Goal: Navigation & Orientation: Find specific page/section

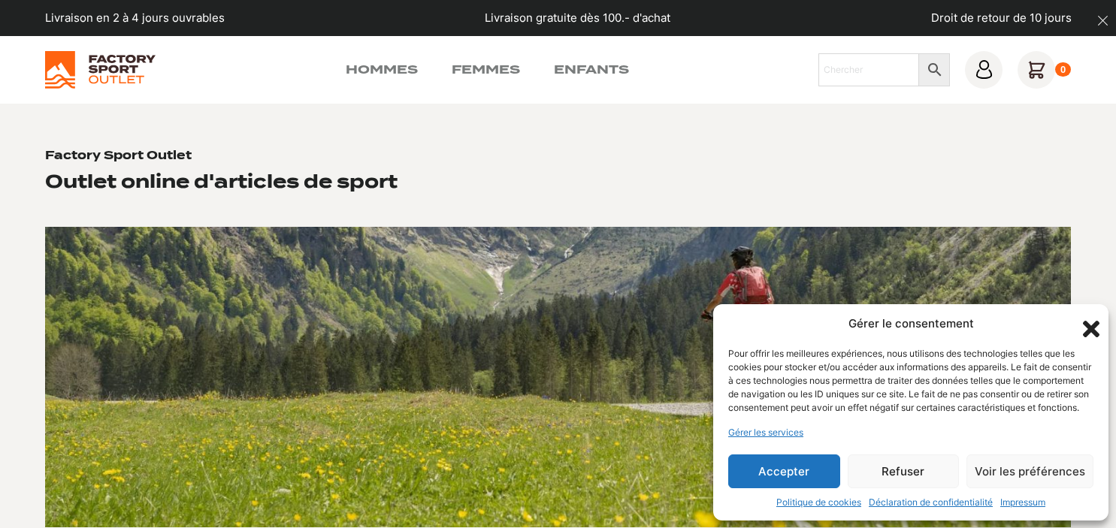
click at [1092, 321] on icon "Fermer la boîte de dialogue" at bounding box center [1091, 329] width 17 height 17
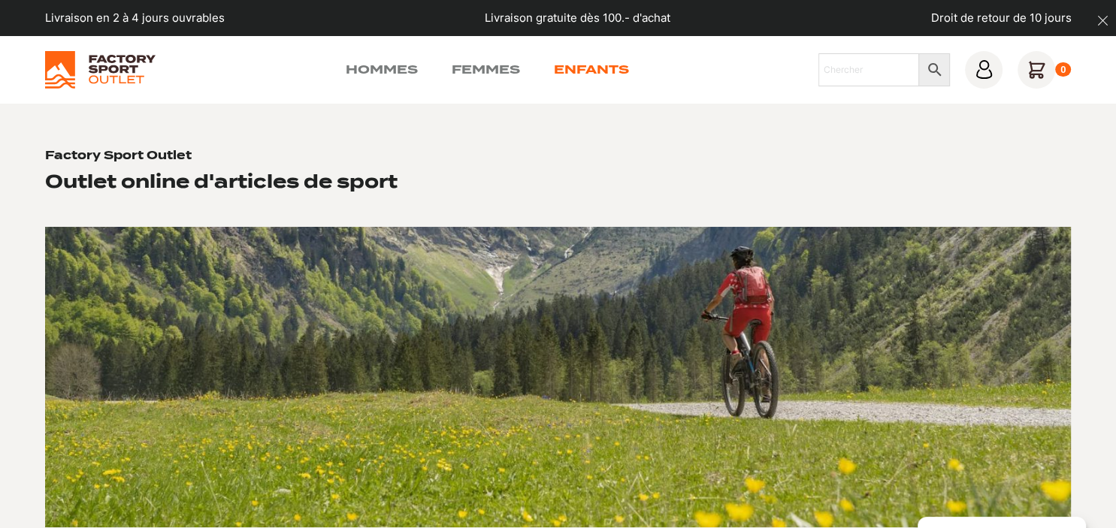
click at [607, 74] on link "Enfants" at bounding box center [591, 70] width 75 height 18
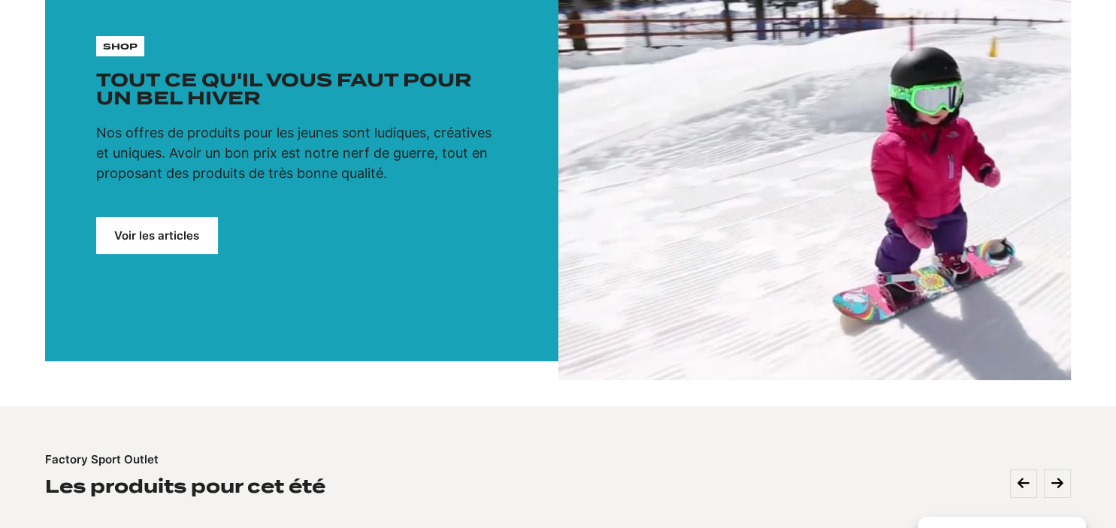
scroll to position [159, 0]
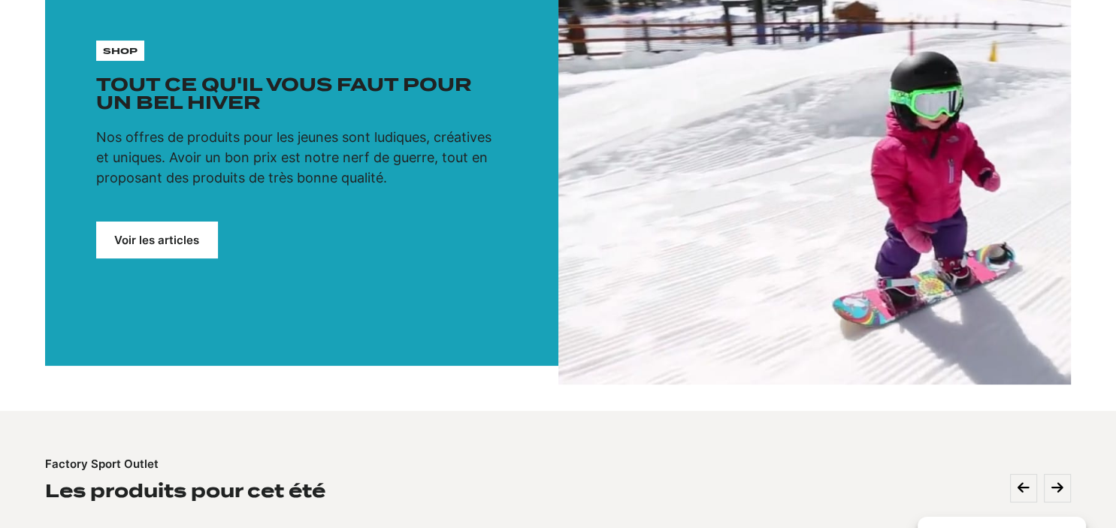
click at [152, 251] on link "Voir les articles" at bounding box center [157, 240] width 122 height 37
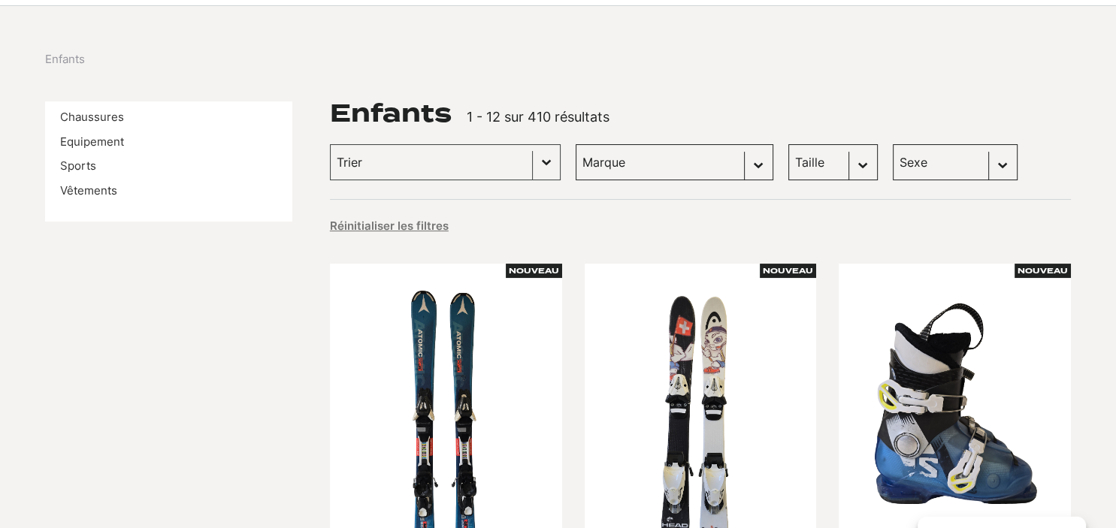
scroll to position [79, 0]
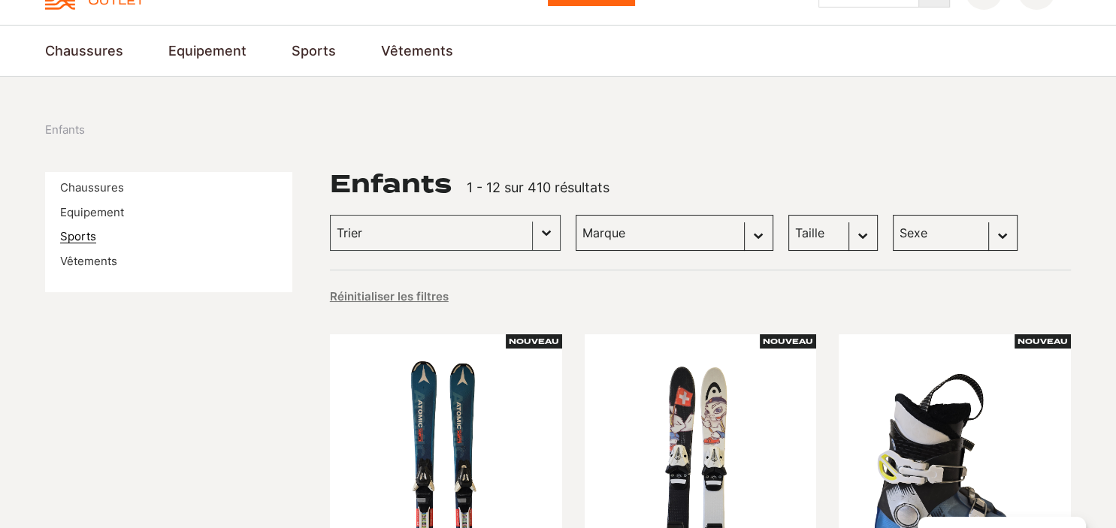
click at [74, 235] on link "Sports" at bounding box center [78, 236] width 36 height 14
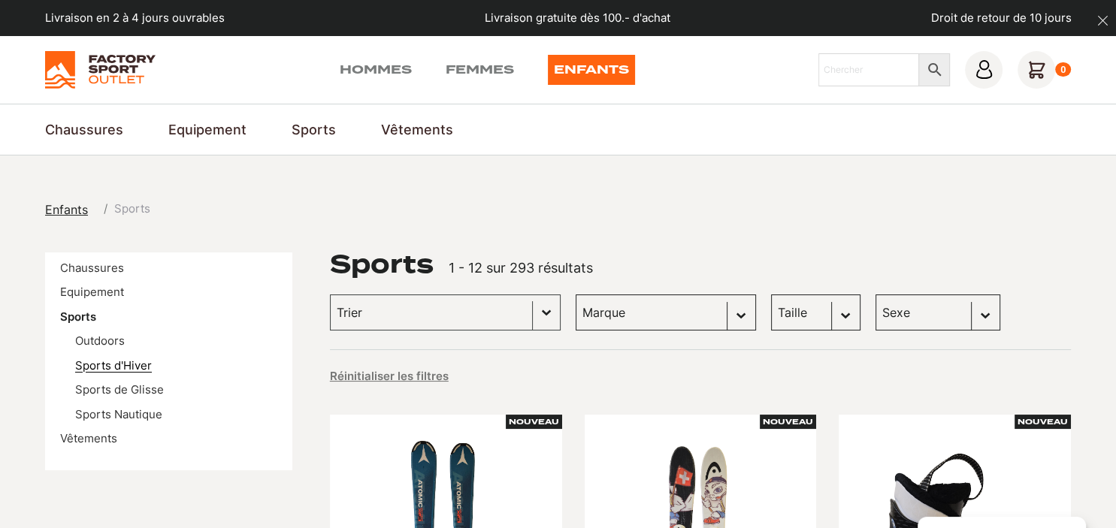
click at [114, 365] on link "Sports d'Hiver" at bounding box center [113, 366] width 77 height 14
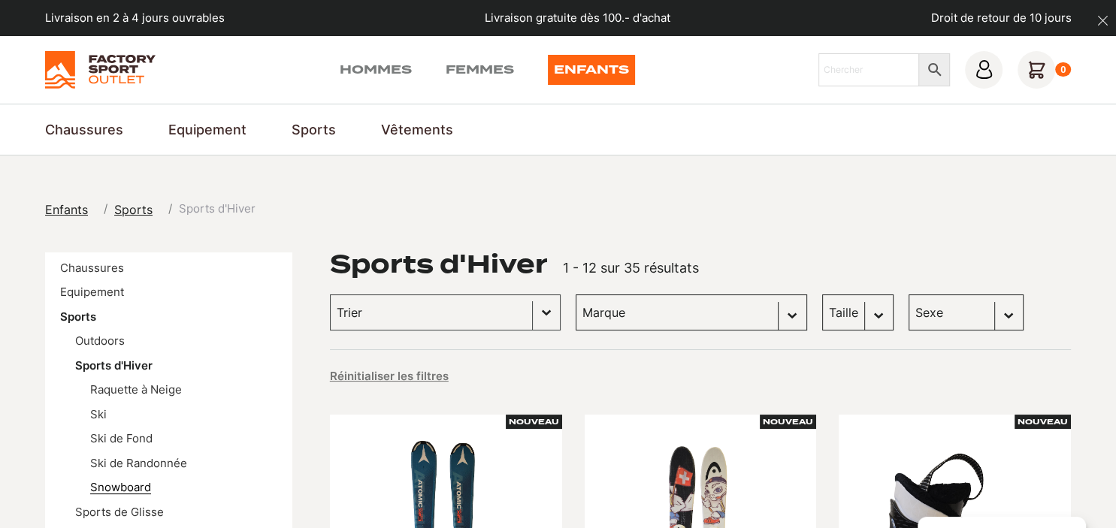
click at [127, 489] on link "Snowboard" at bounding box center [120, 487] width 61 height 14
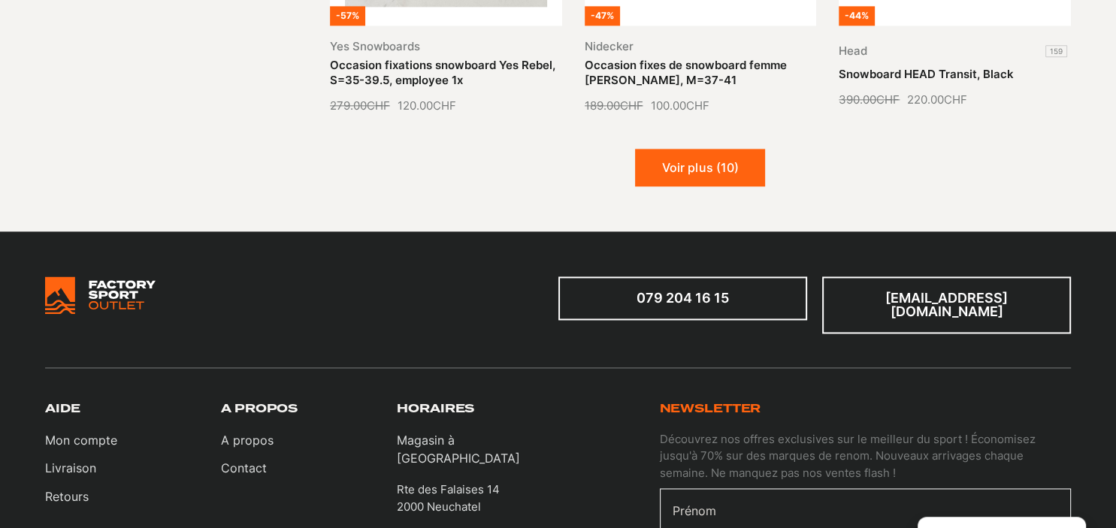
scroll to position [2024, 0]
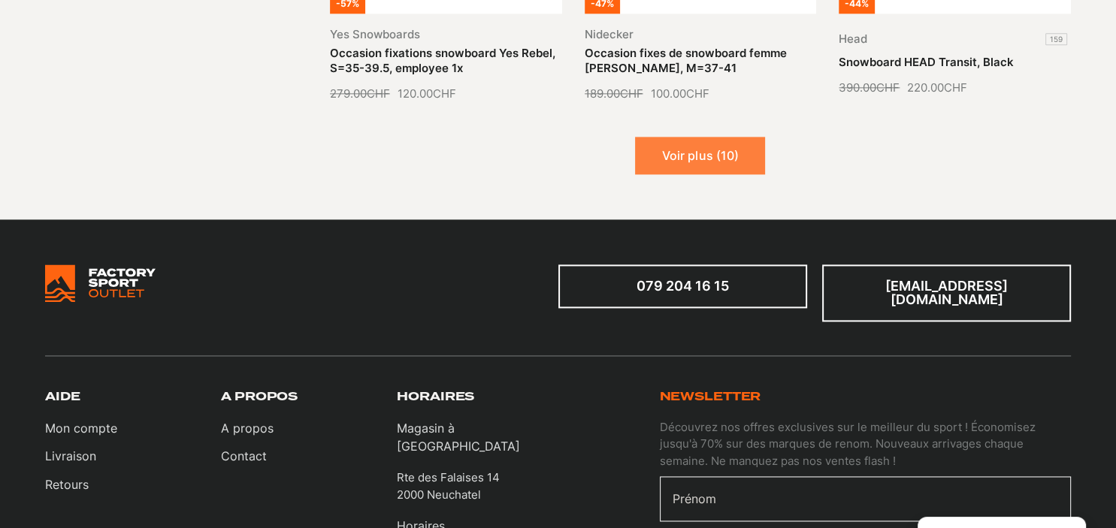
click at [693, 137] on button "Voir plus (10)" at bounding box center [700, 156] width 130 height 38
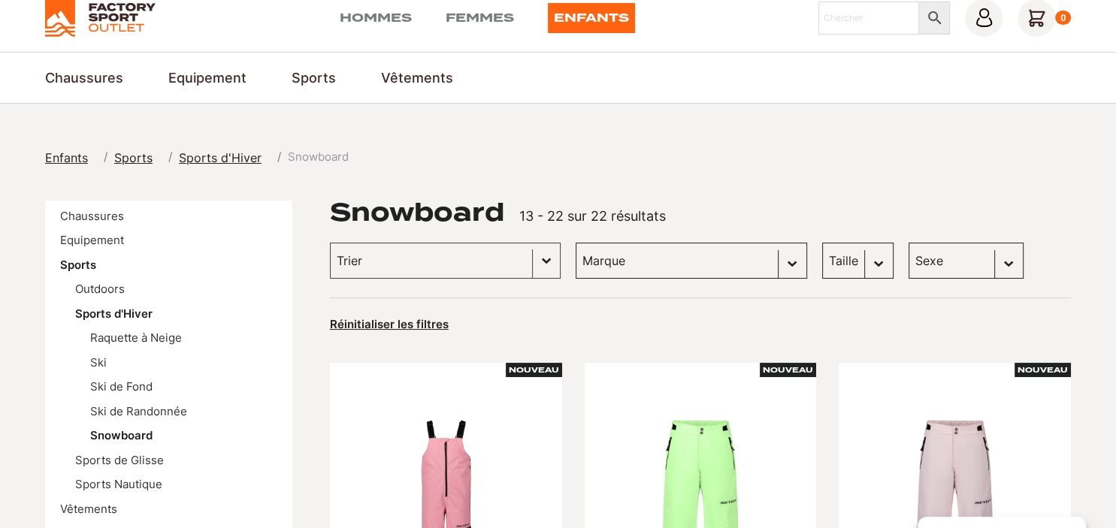
scroll to position [0, 0]
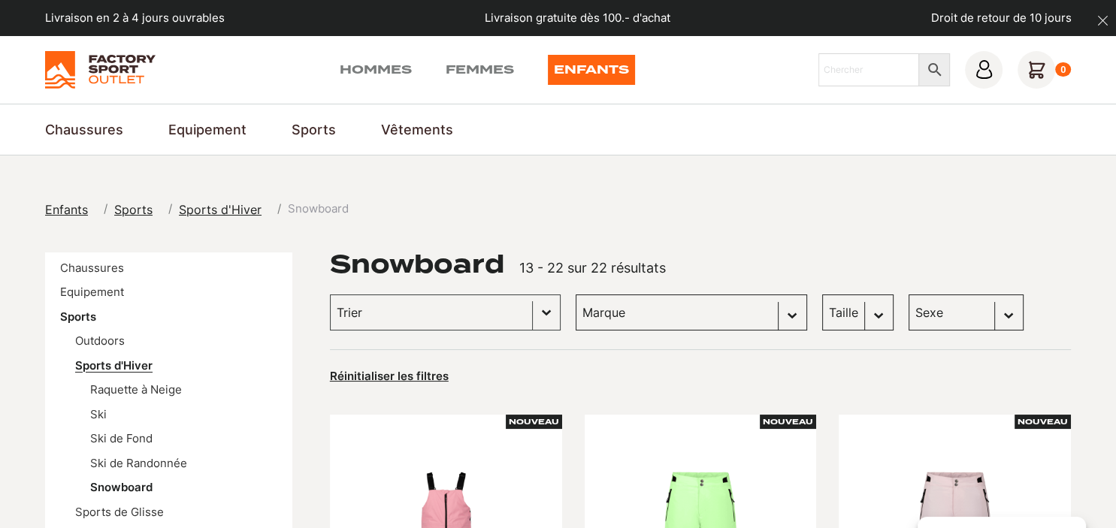
click at [123, 365] on link "Sports d'Hiver" at bounding box center [113, 366] width 77 height 14
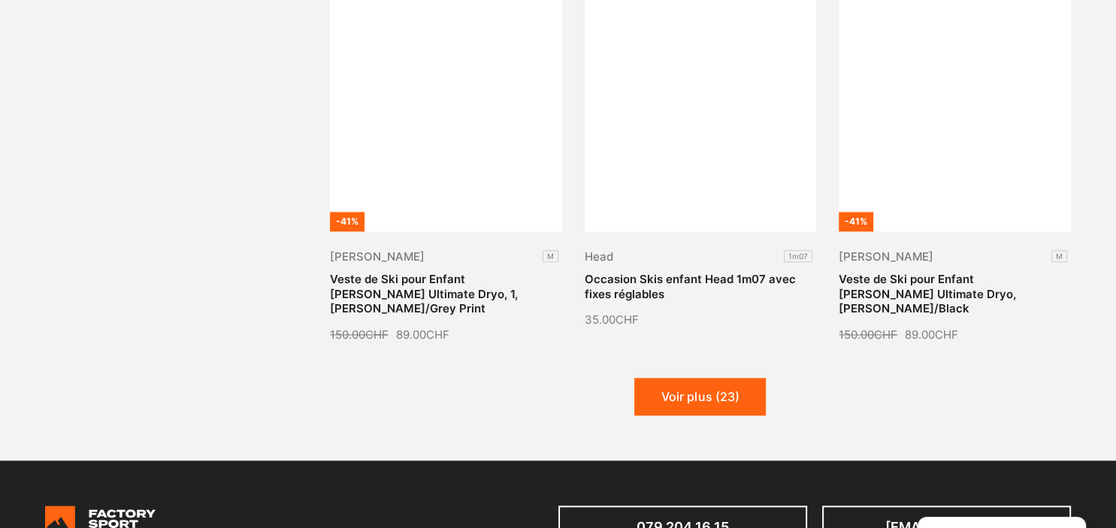
scroll to position [1786, 0]
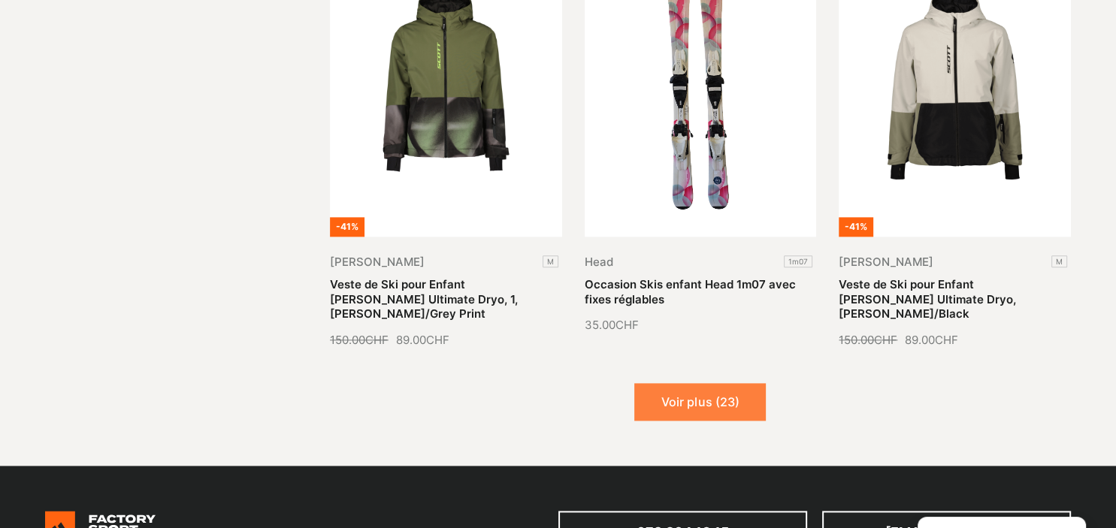
click at [703, 383] on button "Voir plus (23)" at bounding box center [700, 402] width 132 height 38
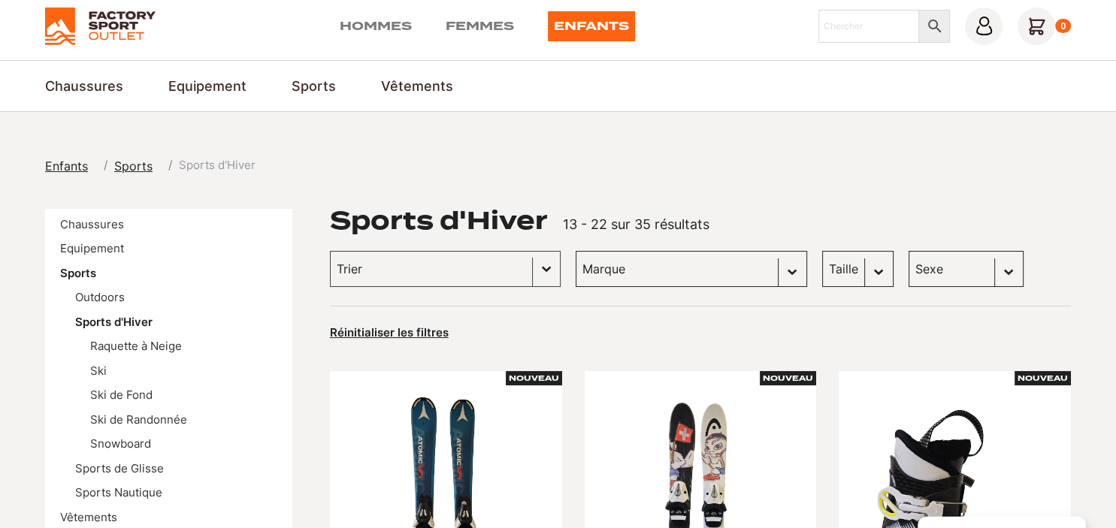
scroll to position [0, 0]
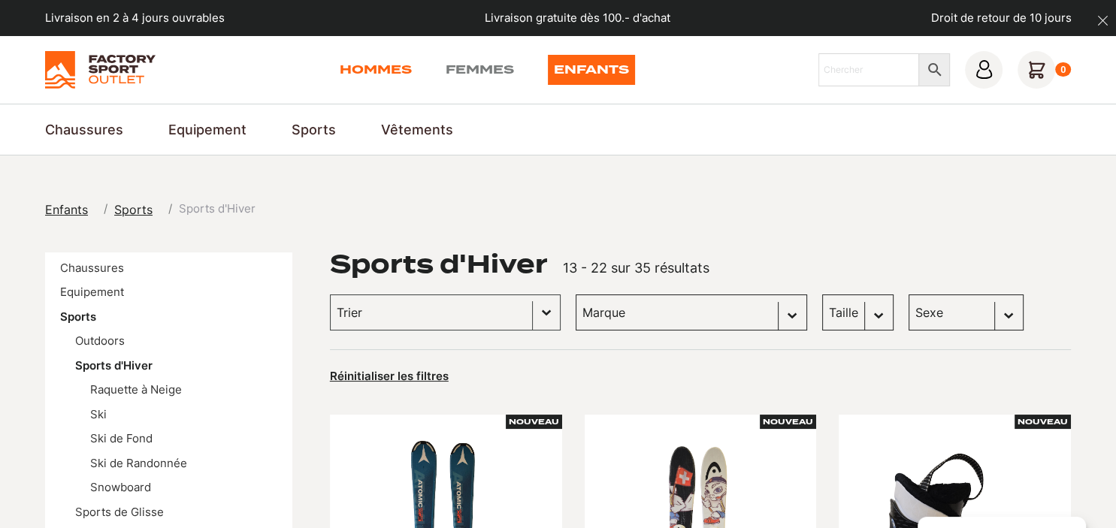
click at [366, 72] on link "Hommes" at bounding box center [376, 70] width 72 height 30
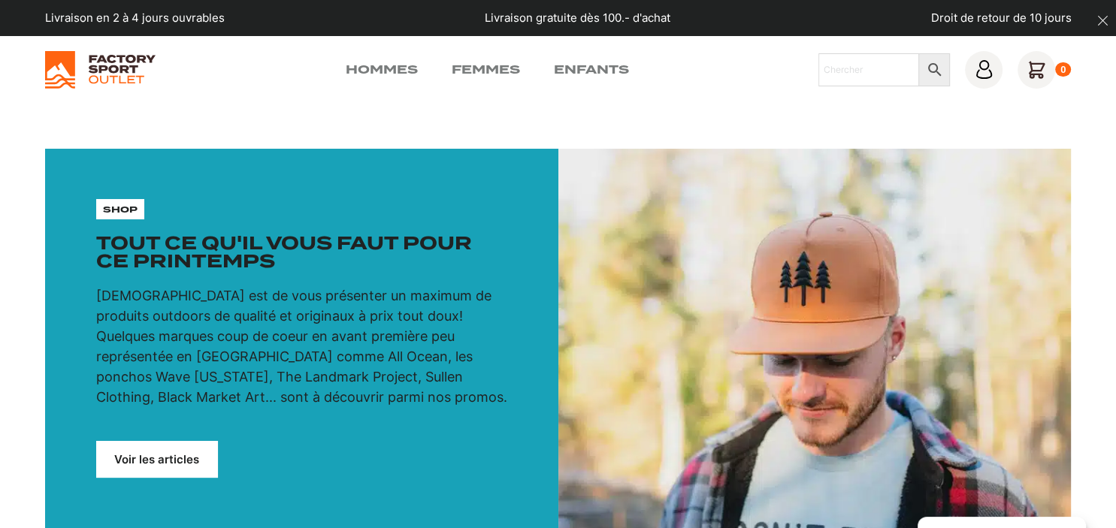
click at [341, 125] on section "shop Tout ce qu'il vous faut pour ce printemps Notre mission est de vous présen…" at bounding box center [558, 339] width 1116 height 471
click at [160, 465] on link "Voir les articles" at bounding box center [157, 459] width 122 height 37
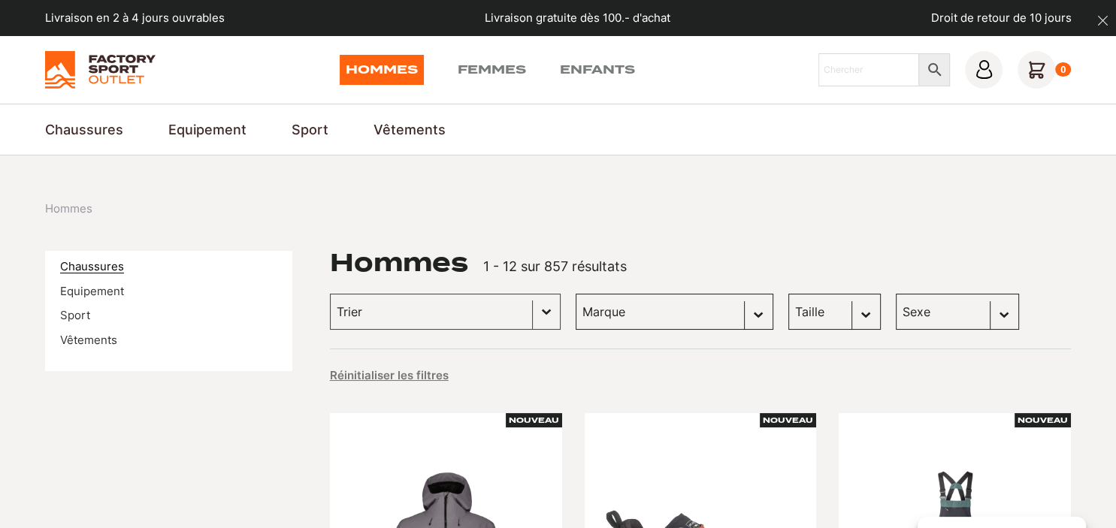
click at [103, 265] on link "Chaussures" at bounding box center [92, 266] width 64 height 14
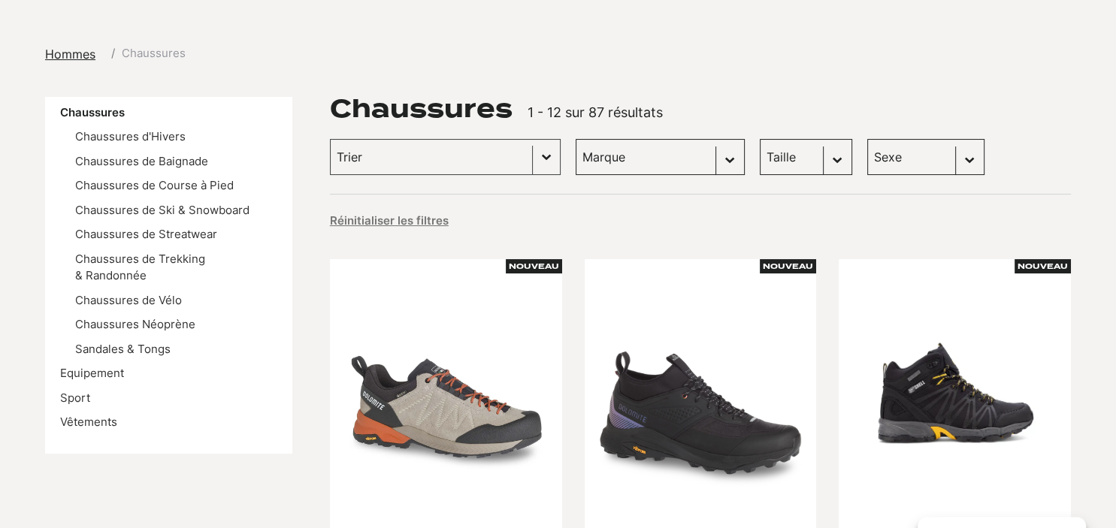
scroll to position [159, 0]
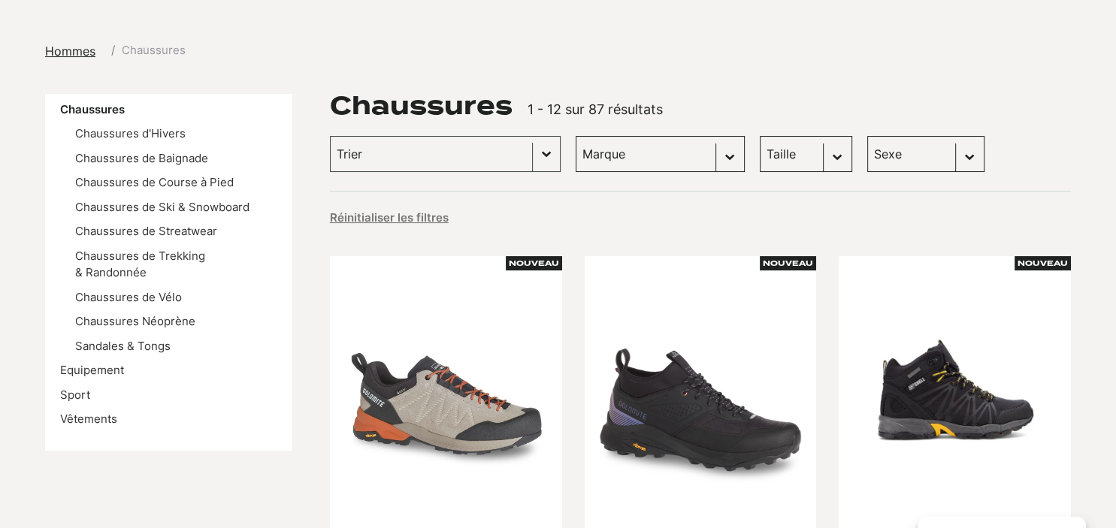
click at [103, 265] on li "Chaussures de Trekking & Randonnée" at bounding box center [176, 265] width 202 height 34
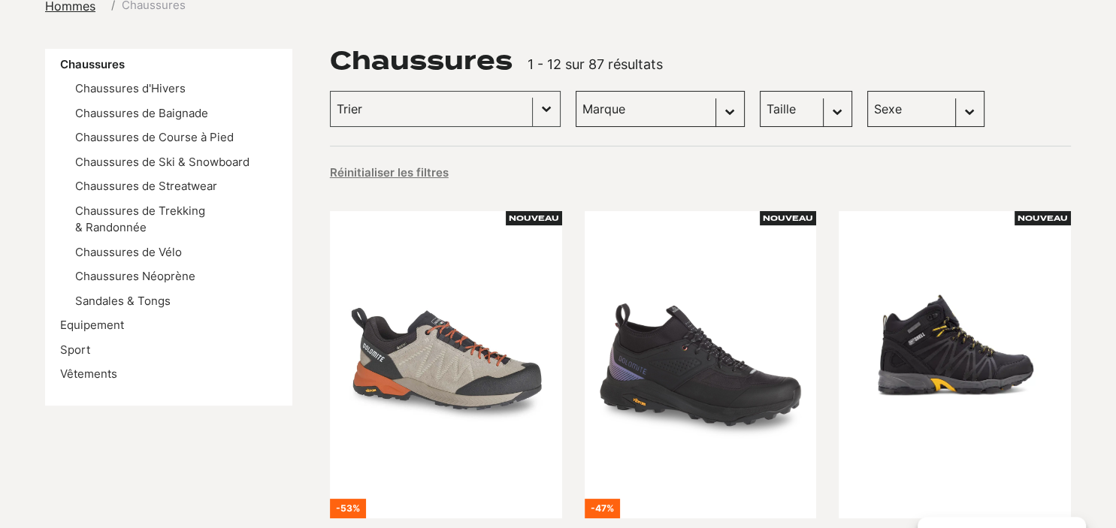
scroll to position [210, 0]
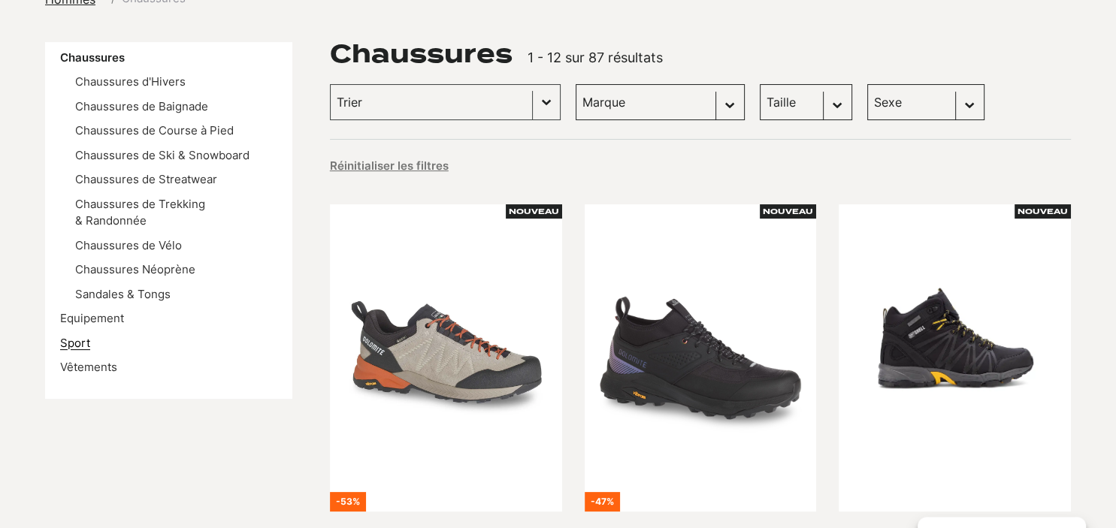
click at [89, 339] on link "Sport" at bounding box center [75, 343] width 30 height 14
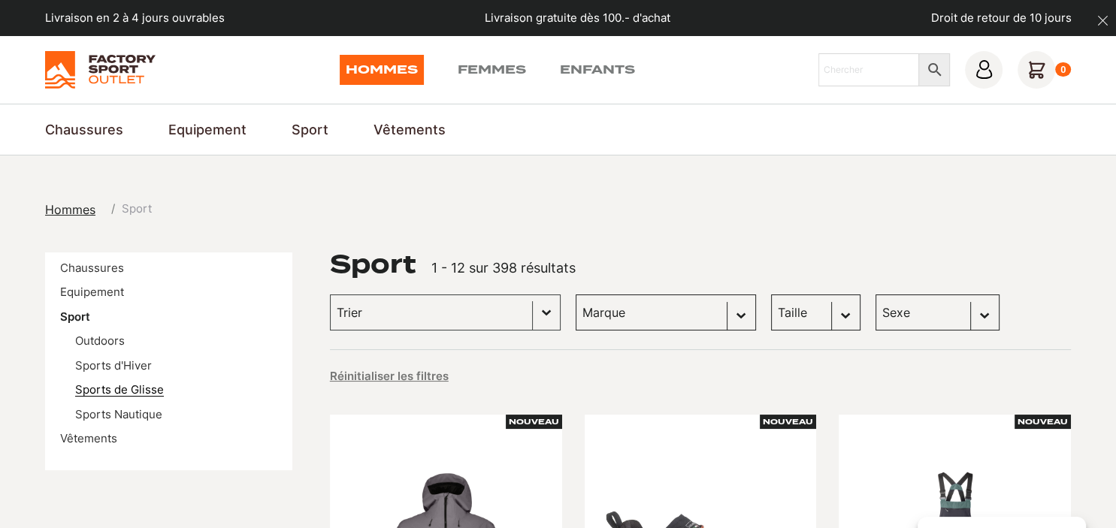
click at [122, 390] on link "Sports de Glisse" at bounding box center [119, 390] width 89 height 14
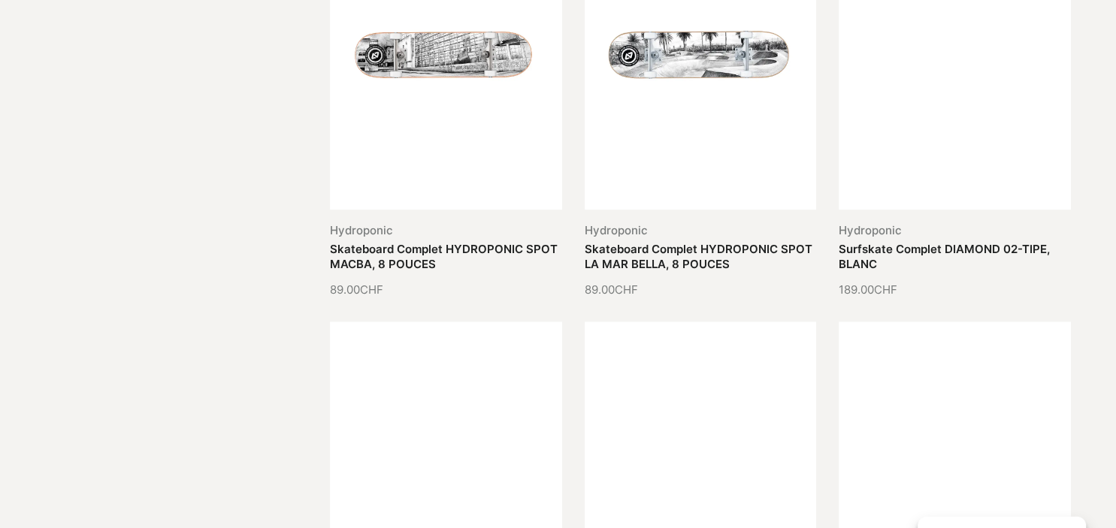
scroll to position [794, 0]
